Goal: Task Accomplishment & Management: Use online tool/utility

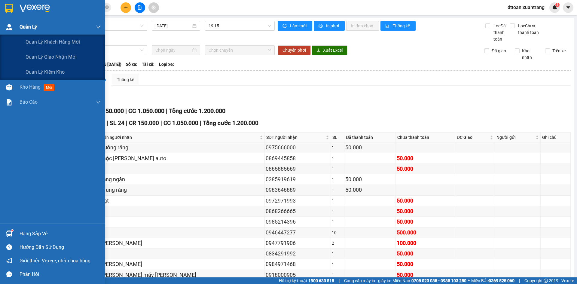
scroll to position [44, 0]
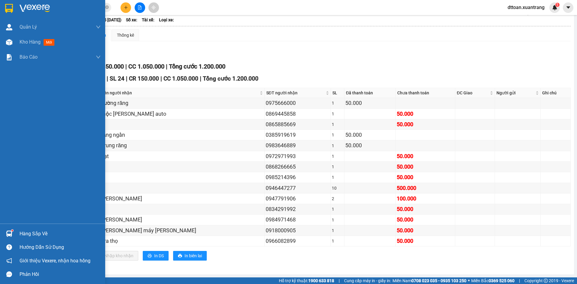
click at [23, 13] on div at bounding box center [52, 10] width 105 height 20
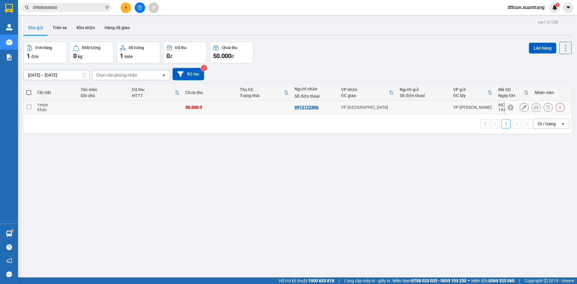
click at [229, 105] on div "50.000 đ" at bounding box center [209, 107] width 49 height 5
checkbox input "true"
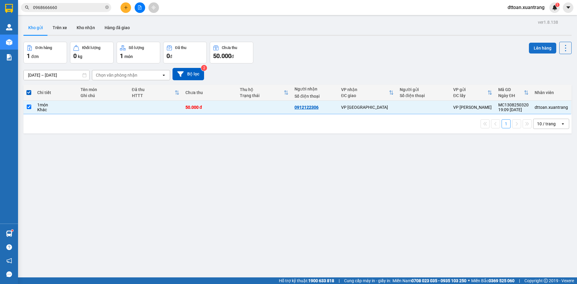
click at [534, 49] on button "Lên hàng" at bounding box center [542, 48] width 27 height 11
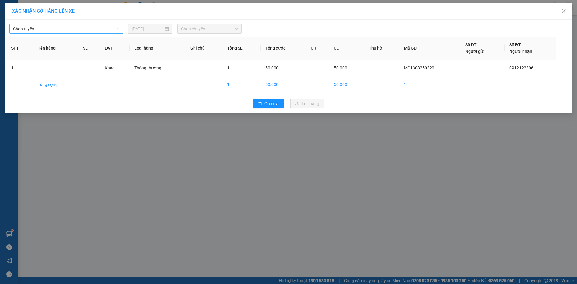
click at [42, 29] on span "Chọn tuyến" at bounding box center [66, 28] width 107 height 9
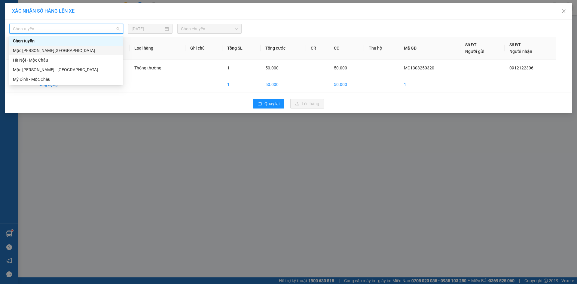
click at [36, 52] on div "Mộc [PERSON_NAME][GEOGRAPHIC_DATA]" at bounding box center [66, 50] width 107 height 7
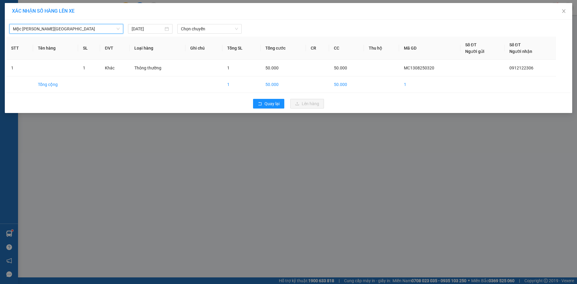
click at [222, 37] on th "Tổng SL" at bounding box center [241, 48] width 38 height 23
click at [219, 34] on div "Mộc [PERSON_NAME][GEOGRAPHIC_DATA] [DATE] [PERSON_NAME] STT Tên hàng SL ĐVT [PE…" at bounding box center [288, 66] width 567 height 93
click at [210, 33] on span "Chọn chuyến" at bounding box center [209, 28] width 57 height 9
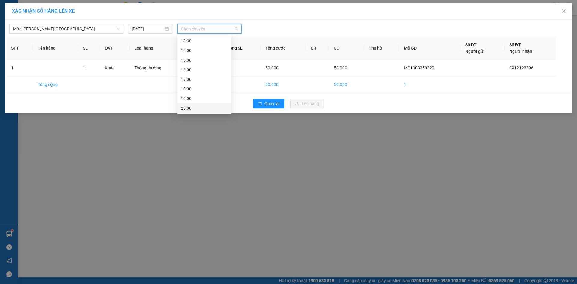
click at [193, 106] on div "23:00" at bounding box center [204, 108] width 47 height 7
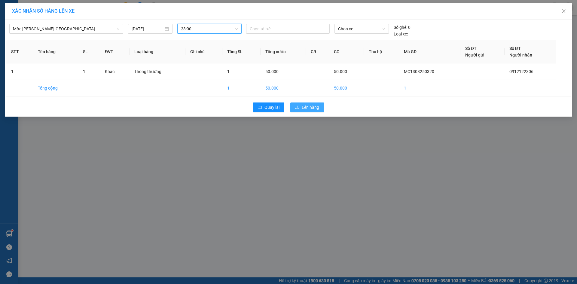
click at [318, 107] on span "Lên hàng" at bounding box center [309, 107] width 17 height 7
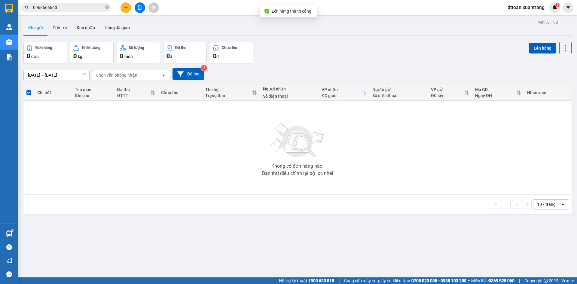
click at [119, 8] on div at bounding box center [139, 7] width 45 height 11
click at [123, 8] on button at bounding box center [125, 7] width 11 height 11
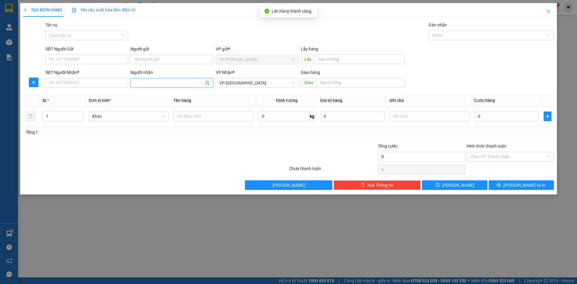
click at [148, 86] on span at bounding box center [171, 83] width 83 height 10
type input "[PERSON_NAME] lx"
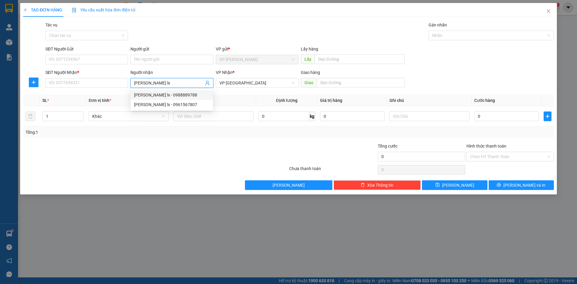
click at [144, 95] on div "[PERSON_NAME] lx - 0988889788" at bounding box center [171, 95] width 75 height 7
type input "0988889788"
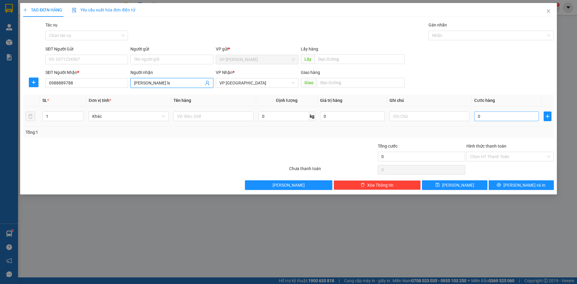
type input "[PERSON_NAME] lx"
click at [477, 115] on input "0" at bounding box center [506, 116] width 65 height 10
click at [490, 118] on input "0" at bounding box center [506, 116] width 65 height 10
type input "5"
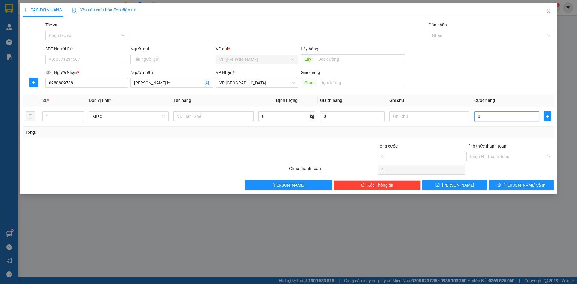
type input "5"
type input "50"
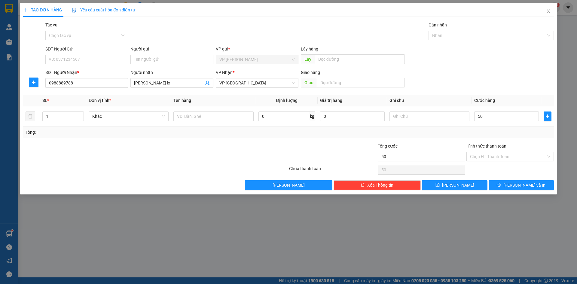
type input "50.000"
click at [476, 128] on div "Tổng: 1" at bounding box center [288, 131] width 530 height 11
click at [493, 159] on input "Hình thức thanh toán" at bounding box center [508, 156] width 76 height 9
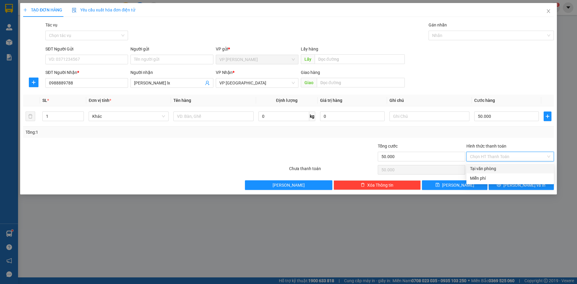
click at [493, 159] on input "Hình thức thanh toán" at bounding box center [508, 156] width 76 height 9
click at [464, 141] on div "Transit Pickup Surcharge Ids Transit Deliver Surcharge Ids Transit Deliver Surc…" at bounding box center [288, 106] width 530 height 168
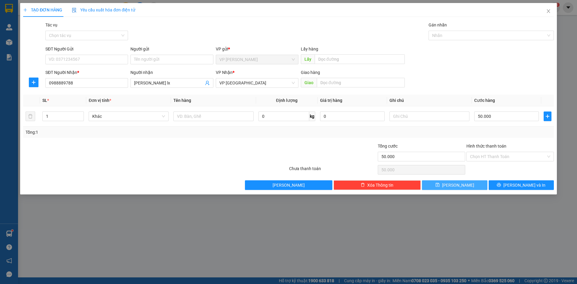
click at [466, 188] on button "[PERSON_NAME]" at bounding box center [454, 185] width 65 height 10
type input "0"
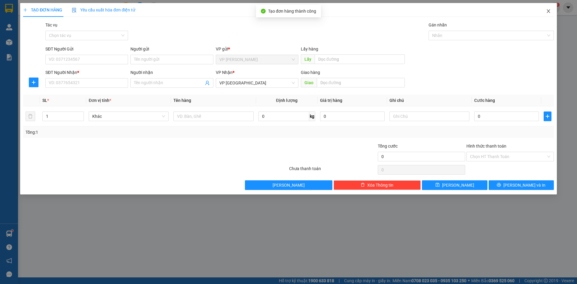
click at [550, 12] on icon "close" at bounding box center [548, 11] width 5 height 5
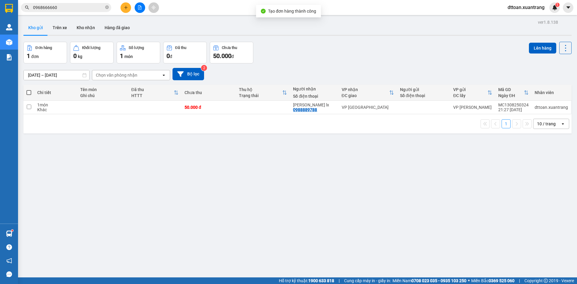
drag, startPoint x: 230, startPoint y: 117, endPoint x: 230, endPoint y: 113, distance: 4.8
click at [230, 117] on div "1 10 / trang open" at bounding box center [297, 123] width 548 height 19
click at [231, 112] on td "50.000 đ" at bounding box center [208, 108] width 54 height 14
checkbox input "true"
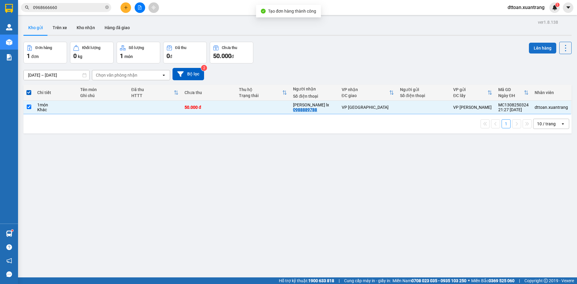
click at [529, 46] on button "Lên hàng" at bounding box center [542, 48] width 27 height 11
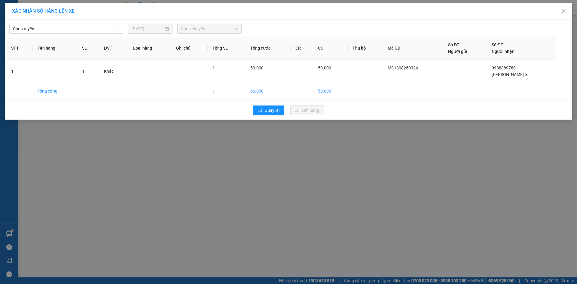
click at [54, 23] on div "[PERSON_NAME] [DATE] [PERSON_NAME]" at bounding box center [288, 27] width 564 height 13
click at [55, 31] on span "Chọn tuyến" at bounding box center [66, 28] width 107 height 9
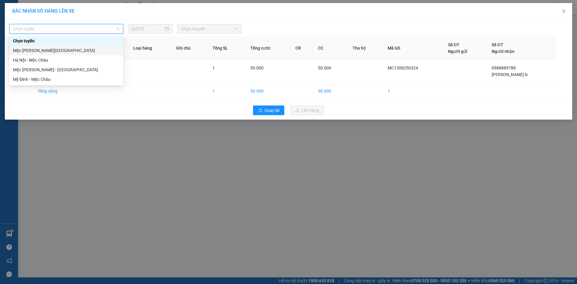
click at [46, 55] on div "Mộc [PERSON_NAME][GEOGRAPHIC_DATA]" at bounding box center [66, 51] width 114 height 10
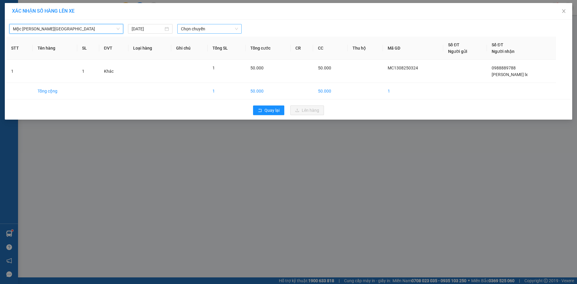
click at [192, 31] on span "Chọn chuyến" at bounding box center [209, 28] width 57 height 9
click at [188, 73] on div "16:00" at bounding box center [204, 70] width 54 height 10
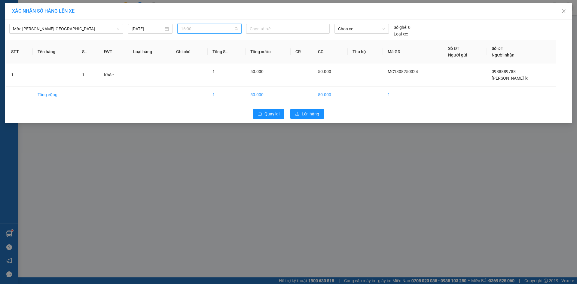
click at [196, 30] on span "16:00" at bounding box center [209, 28] width 57 height 9
click at [196, 81] on div "17:00" at bounding box center [204, 79] width 47 height 7
click at [316, 118] on button "Lên hàng" at bounding box center [307, 114] width 34 height 10
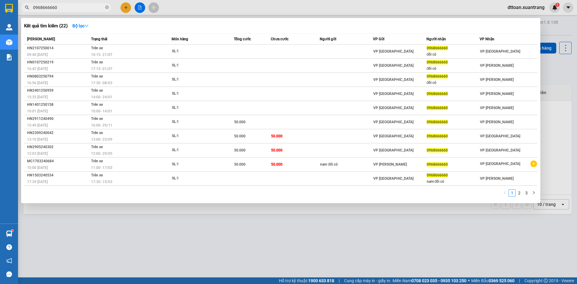
click at [69, 3] on span "0968666660" at bounding box center [66, 7] width 90 height 9
click at [62, 8] on input "0968666660" at bounding box center [68, 7] width 71 height 7
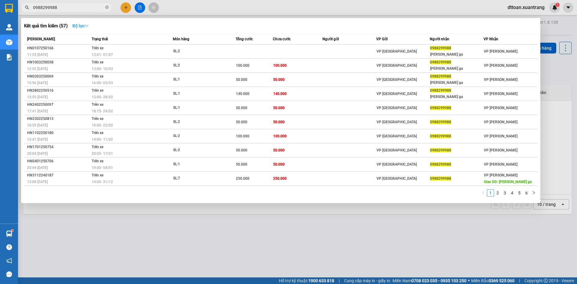
type input "0988299988"
click at [89, 30] on button "Bộ lọc" at bounding box center [81, 26] width 26 height 10
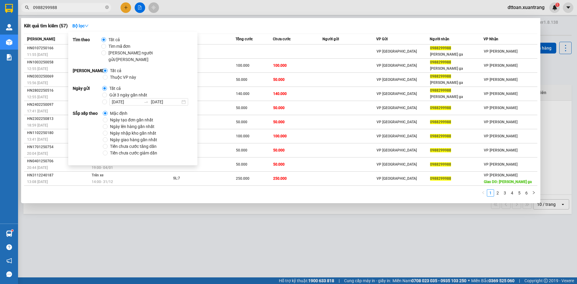
click at [121, 92] on span "Gửi 3 ngày gần nhất" at bounding box center [128, 95] width 43 height 7
click at [107, 92] on input "Gửi 3 ngày gần nhất" at bounding box center [104, 94] width 5 height 5
radio input "true"
radio input "false"
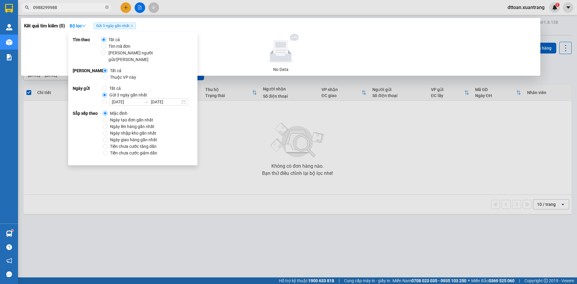
drag, startPoint x: 247, startPoint y: 129, endPoint x: 235, endPoint y: 126, distance: 13.1
click at [246, 129] on div at bounding box center [288, 142] width 577 height 284
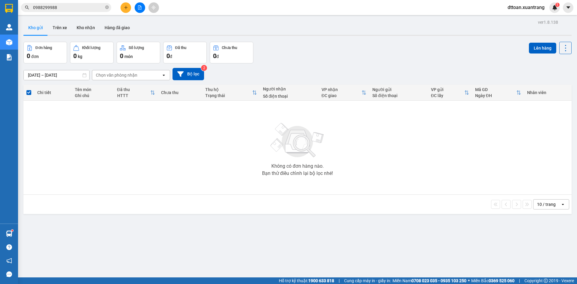
click at [65, 8] on input "0988299988" at bounding box center [68, 7] width 71 height 7
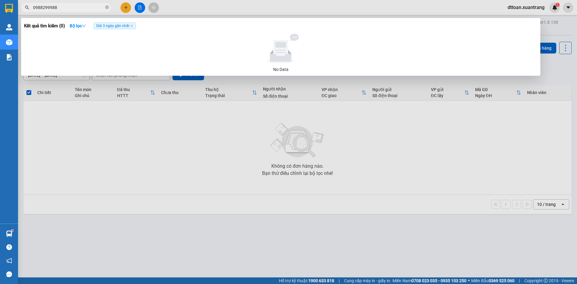
click at [157, 181] on div at bounding box center [288, 142] width 577 height 284
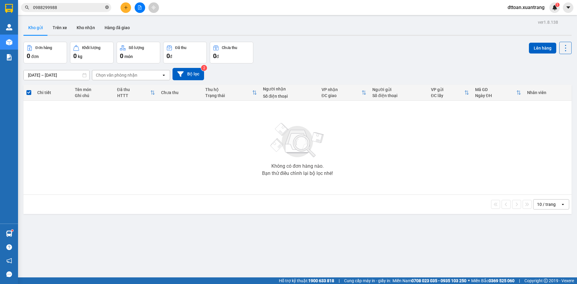
click at [107, 8] on icon "close-circle" at bounding box center [107, 7] width 4 height 4
click at [102, 8] on input "text" at bounding box center [68, 7] width 71 height 7
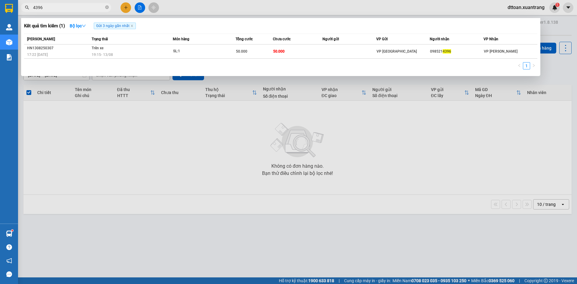
type input "4396"
click at [133, 26] on icon "close" at bounding box center [131, 25] width 3 height 3
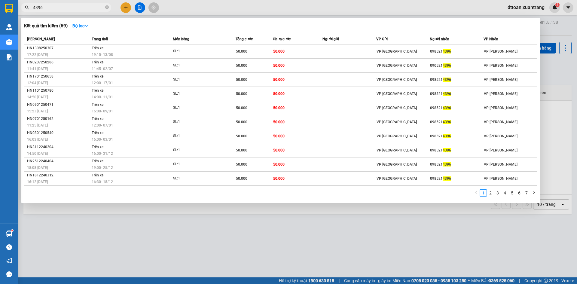
click at [163, 244] on div at bounding box center [288, 142] width 577 height 284
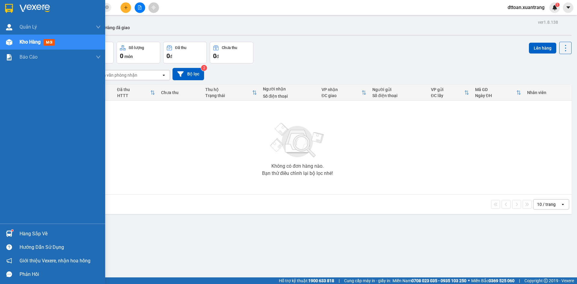
click at [22, 6] on img at bounding box center [35, 8] width 30 height 9
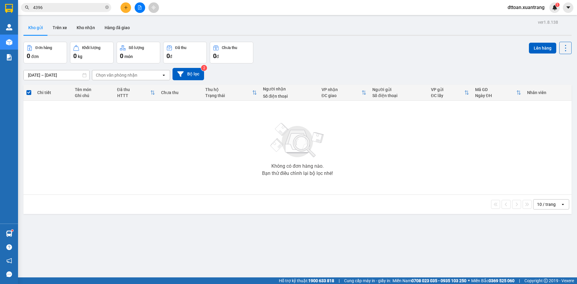
click at [142, 9] on button at bounding box center [140, 7] width 11 height 11
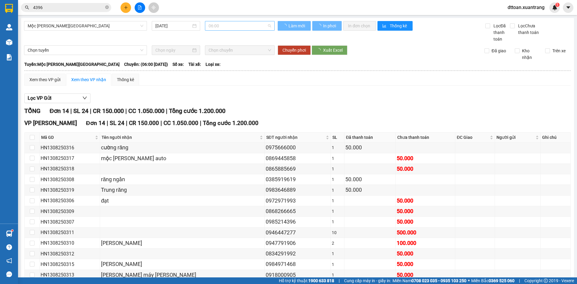
click at [214, 25] on span "06:00" at bounding box center [239, 25] width 62 height 9
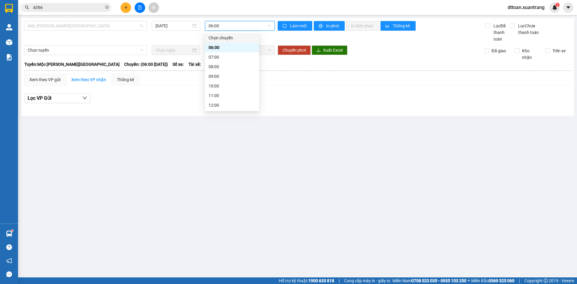
drag, startPoint x: 64, startPoint y: 25, endPoint x: 69, endPoint y: 37, distance: 12.8
click at [64, 26] on span "Mộc [PERSON_NAME][GEOGRAPHIC_DATA]" at bounding box center [86, 25] width 116 height 9
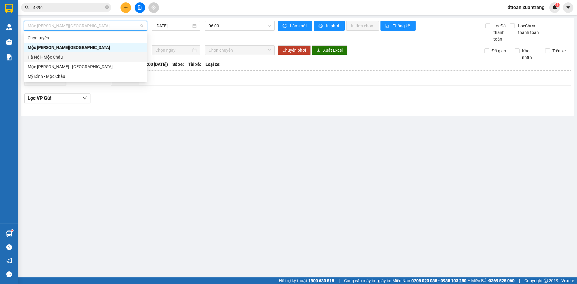
drag, startPoint x: 70, startPoint y: 50, endPoint x: 70, endPoint y: 54, distance: 4.5
click at [70, 55] on div "[PERSON_NAME] [GEOGRAPHIC_DATA][PERSON_NAME][GEOGRAPHIC_DATA] [GEOGRAPHIC_DATA]…" at bounding box center [85, 57] width 123 height 48
click at [70, 54] on div "Hà Nội - Mộc Châu" at bounding box center [86, 57] width 116 height 7
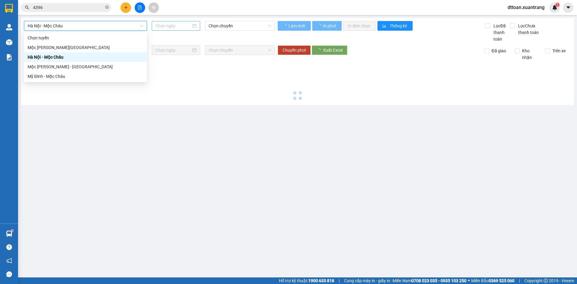
type input "[DATE]"
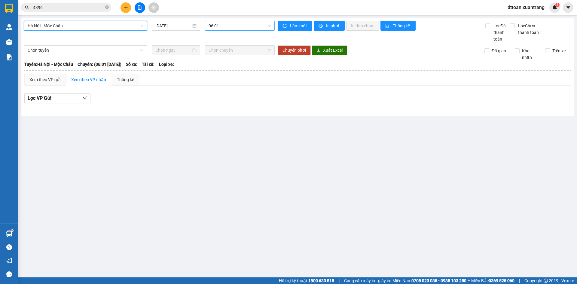
click at [226, 26] on span "06:01" at bounding box center [239, 25] width 62 height 9
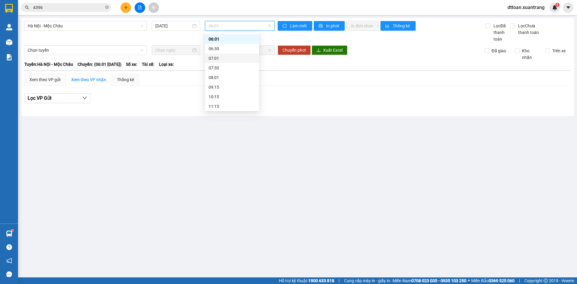
scroll to position [86, 0]
click at [230, 104] on div "19:15" at bounding box center [231, 105] width 47 height 7
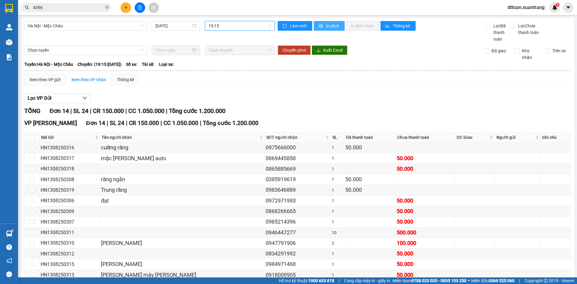
click at [326, 27] on span "In phơi" at bounding box center [333, 26] width 14 height 7
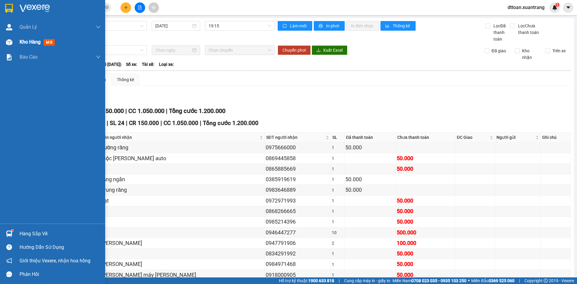
click at [21, 37] on div "Kho hàng mới" at bounding box center [60, 42] width 81 height 15
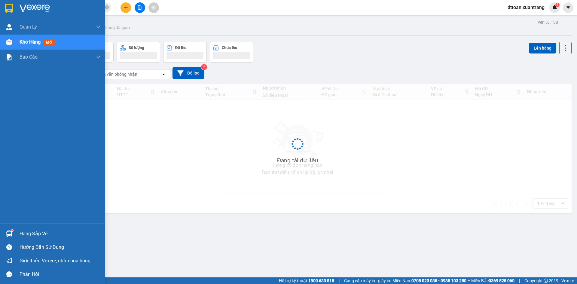
click at [25, 12] on img at bounding box center [35, 8] width 30 height 9
click at [27, 7] on img at bounding box center [35, 8] width 30 height 9
